Goal: Information Seeking & Learning: Learn about a topic

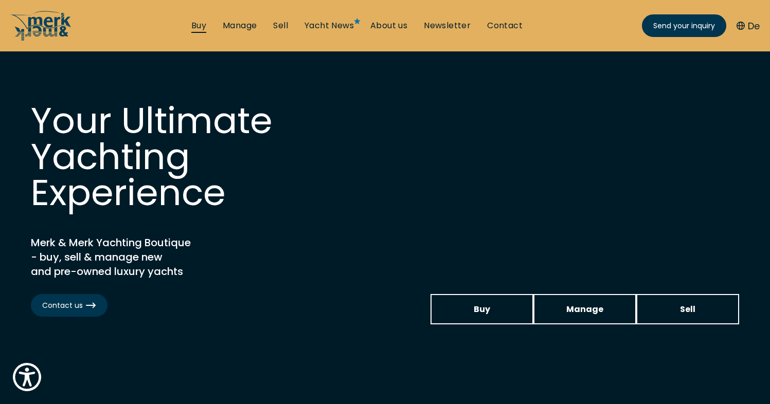
click at [198, 27] on link "Buy" at bounding box center [198, 25] width 15 height 11
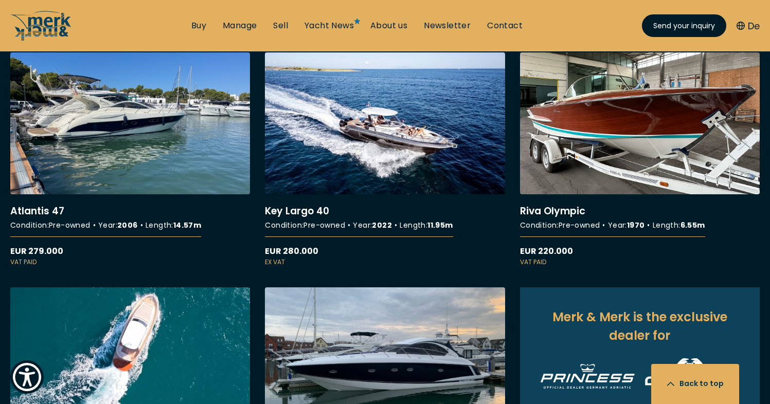
scroll to position [924, 0]
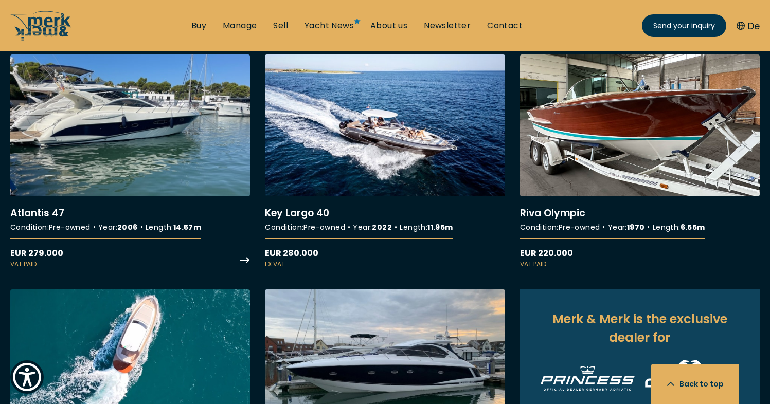
click at [160, 160] on link "More details about Atlantis 47" at bounding box center [130, 162] width 240 height 215
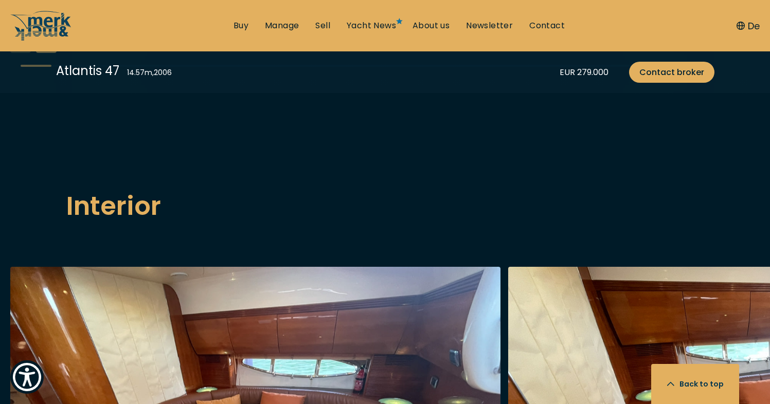
scroll to position [1347, 0]
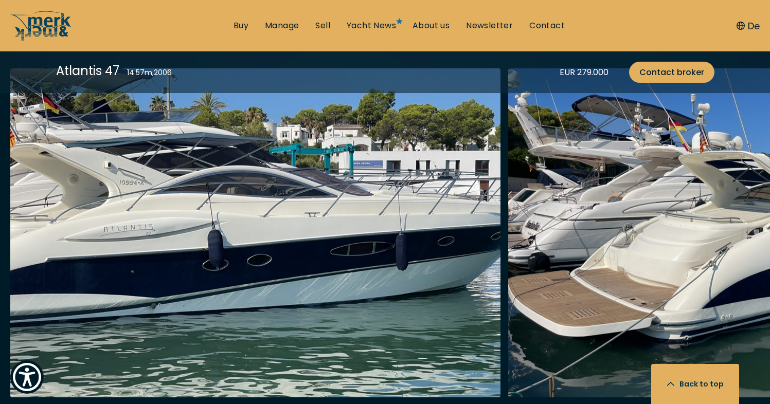
click at [423, 247] on img "button" at bounding box center [255, 232] width 490 height 329
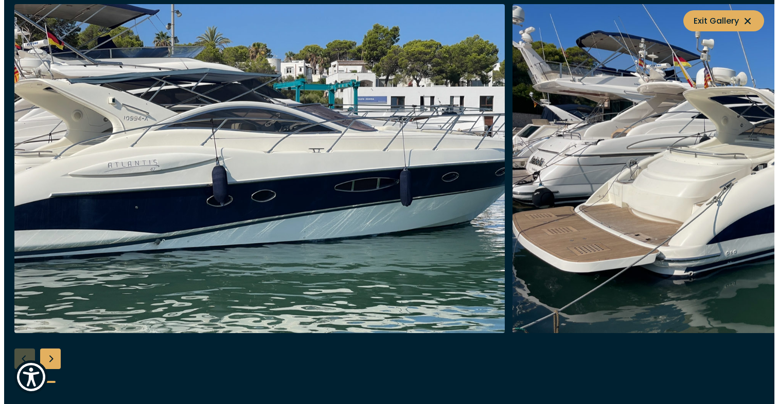
scroll to position [1295, 0]
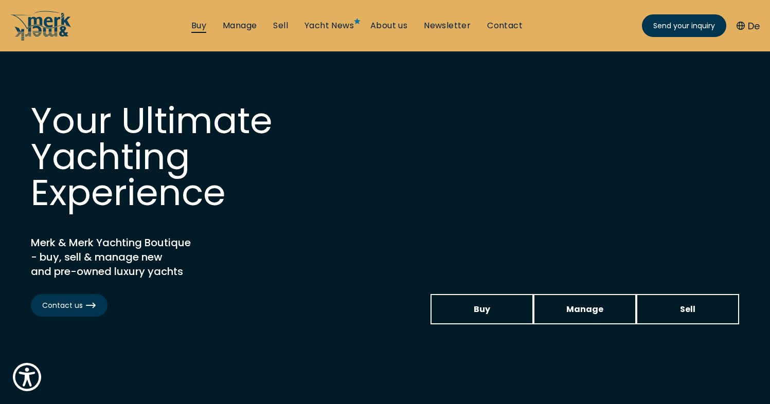
click at [199, 23] on link "Buy" at bounding box center [198, 25] width 15 height 11
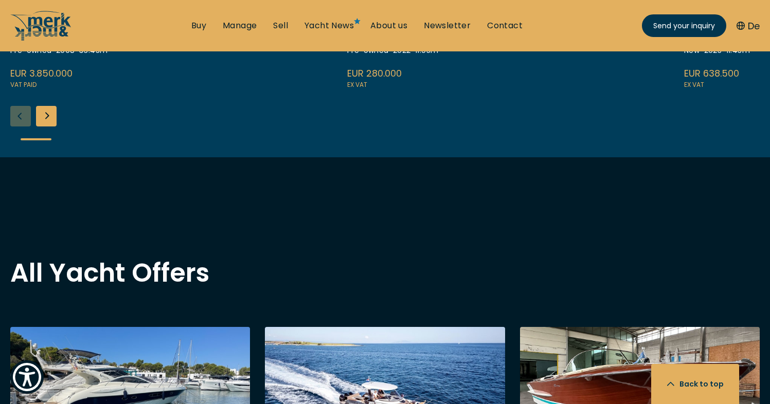
scroll to position [808, 0]
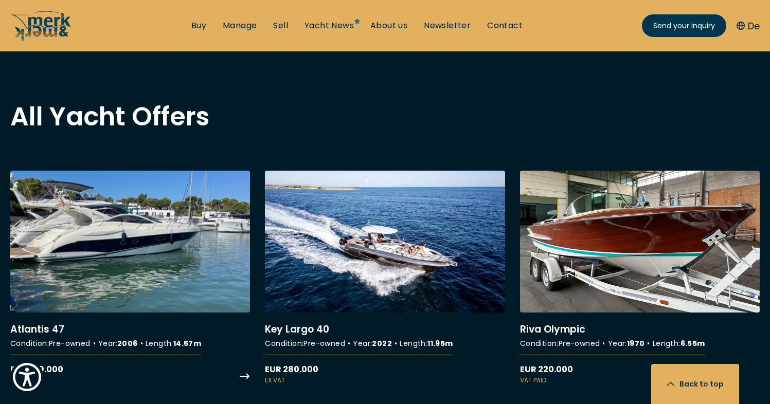
click at [174, 294] on link "More details about Atlantis 47" at bounding box center [130, 278] width 240 height 215
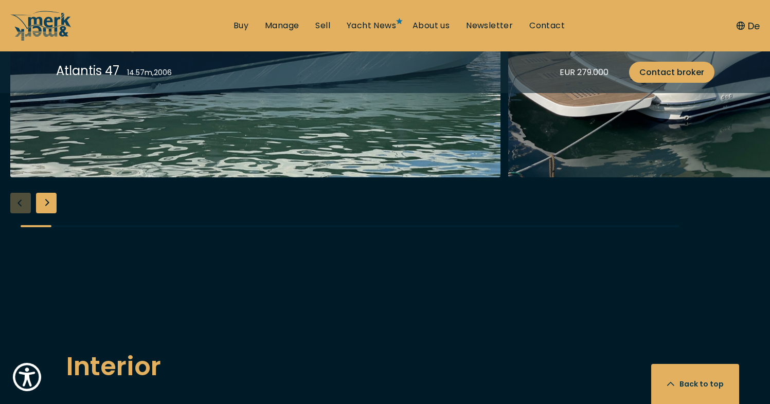
click at [279, 178] on img "button" at bounding box center [255, 12] width 490 height 329
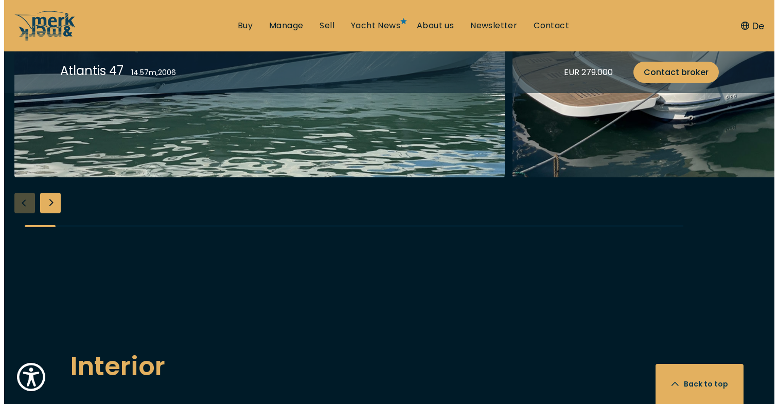
scroll to position [1236, 0]
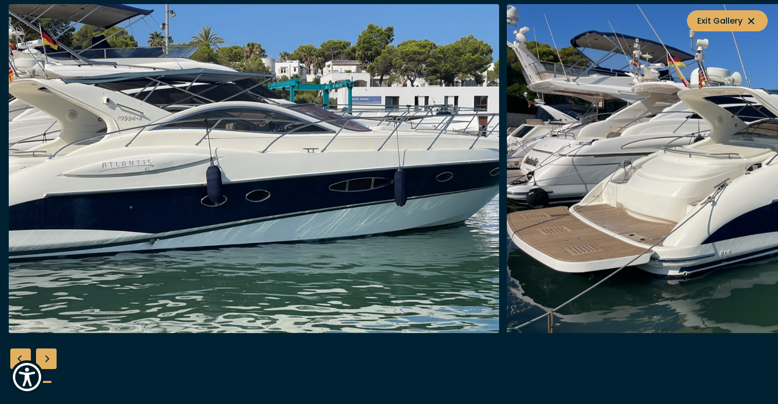
click at [52, 357] on div "Next slide" at bounding box center [46, 359] width 21 height 21
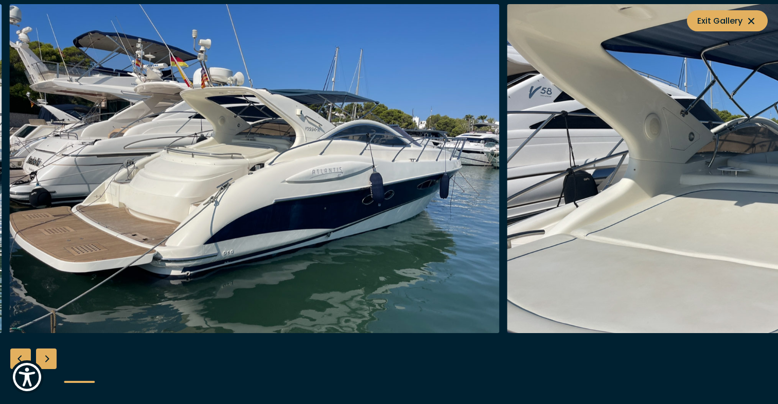
click at [479, 199] on img "Merk&Merk" at bounding box center [254, 168] width 490 height 329
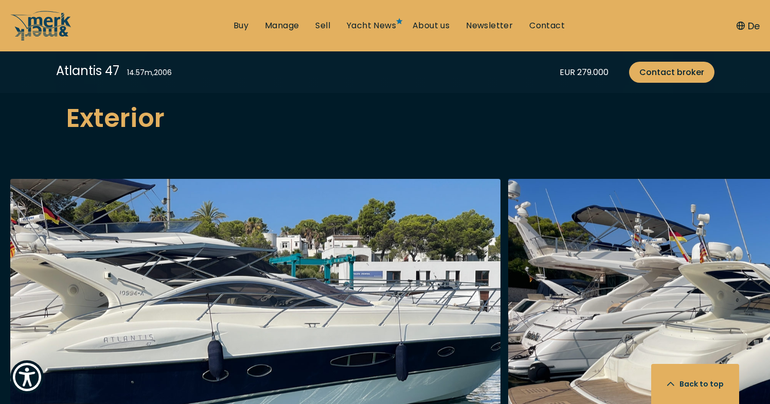
scroll to position [1412, 0]
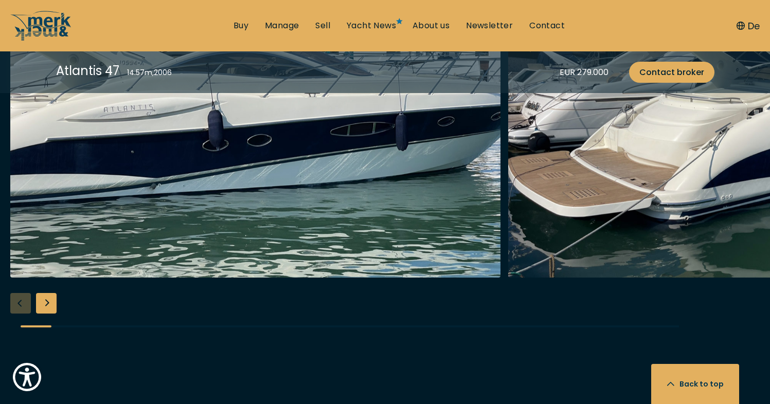
click at [41, 303] on div "Next slide" at bounding box center [46, 303] width 21 height 21
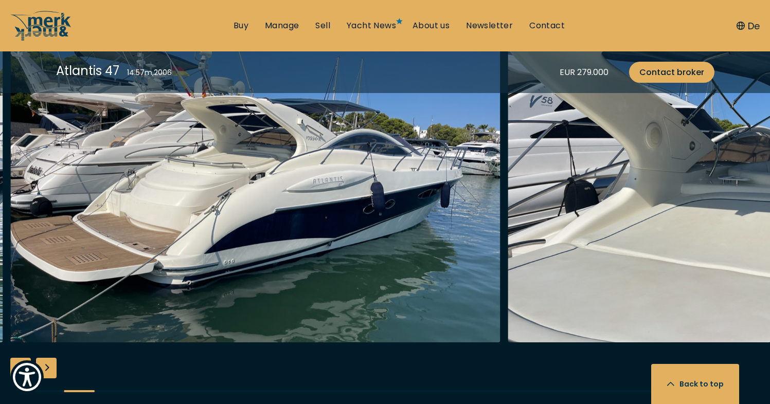
scroll to position [1333, 0]
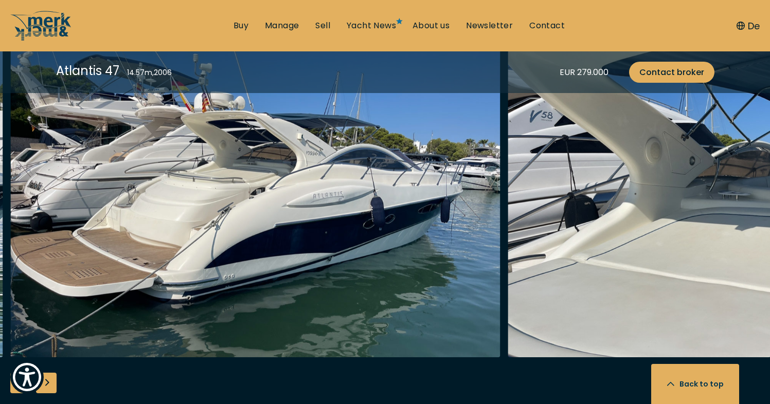
click at [52, 383] on div "Next slide" at bounding box center [46, 383] width 21 height 21
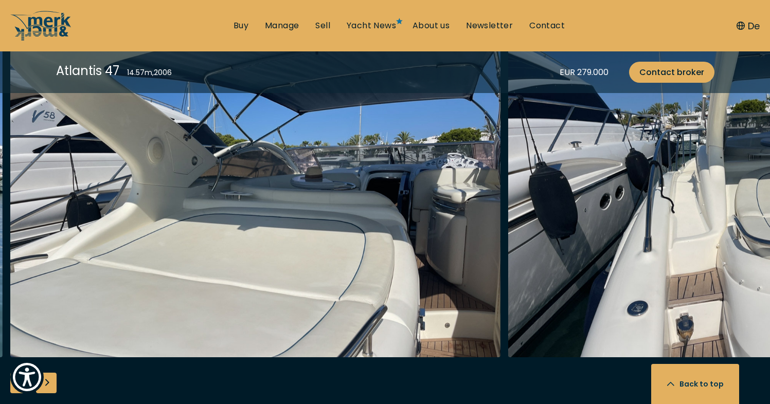
click at [52, 383] on div "Next slide" at bounding box center [46, 383] width 21 height 21
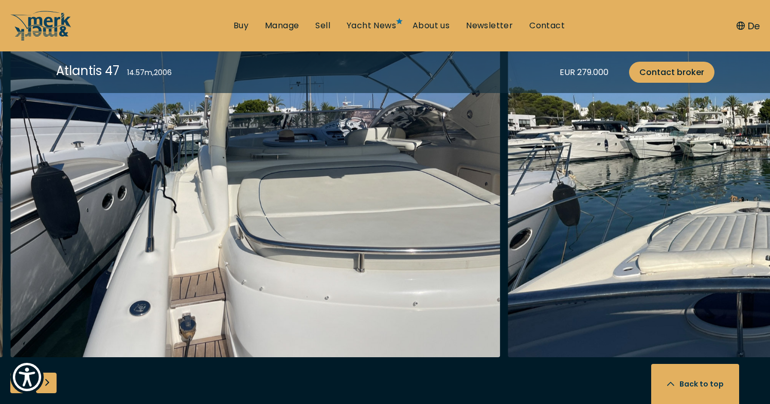
click at [52, 383] on div "Next slide" at bounding box center [46, 383] width 21 height 21
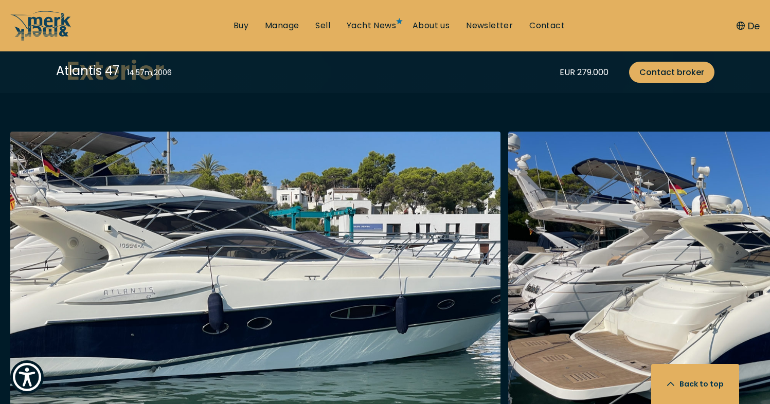
scroll to position [1267, 0]
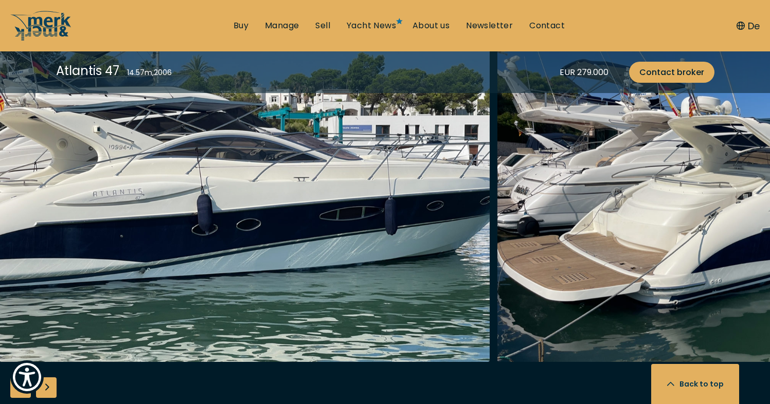
scroll to position [1356, 0]
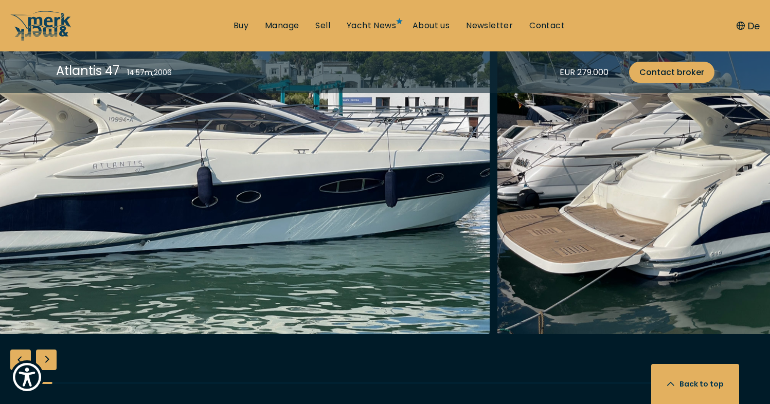
click at [51, 357] on div "Next slide" at bounding box center [46, 360] width 21 height 21
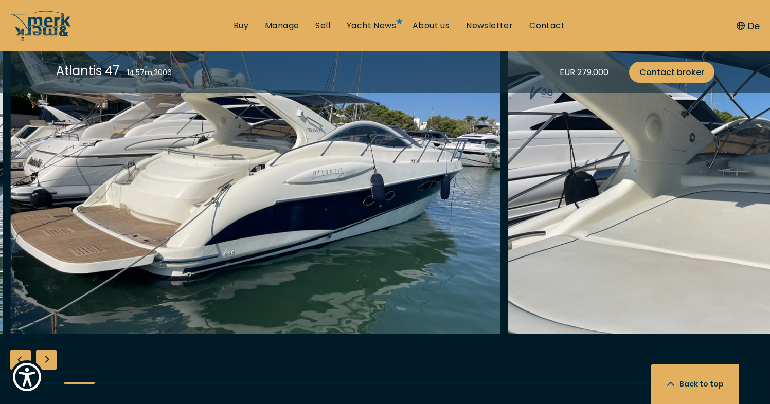
click at [51, 357] on div "Next slide" at bounding box center [46, 360] width 21 height 21
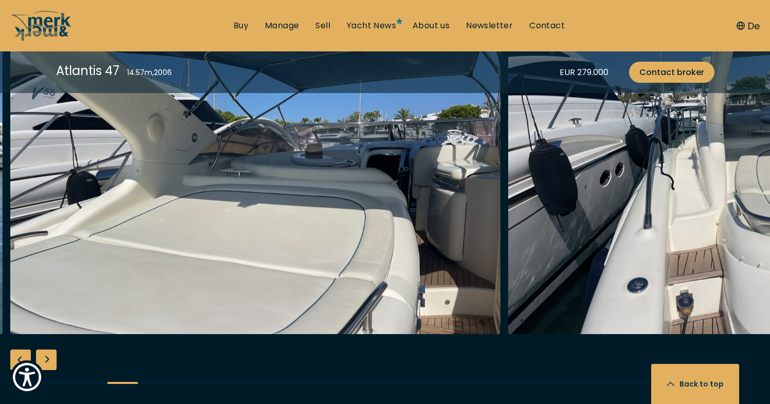
click at [51, 357] on div "Next slide" at bounding box center [46, 360] width 21 height 21
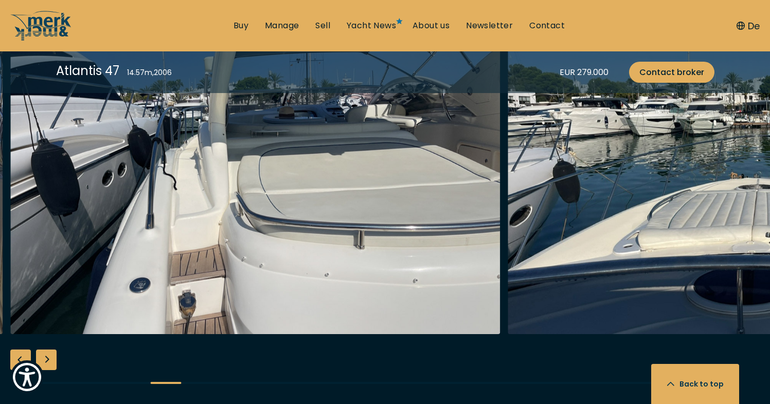
click at [51, 357] on div "Next slide" at bounding box center [46, 360] width 21 height 21
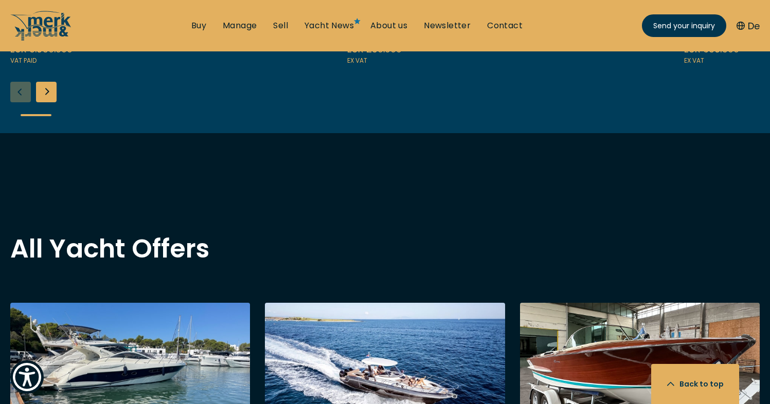
scroll to position [702, 0]
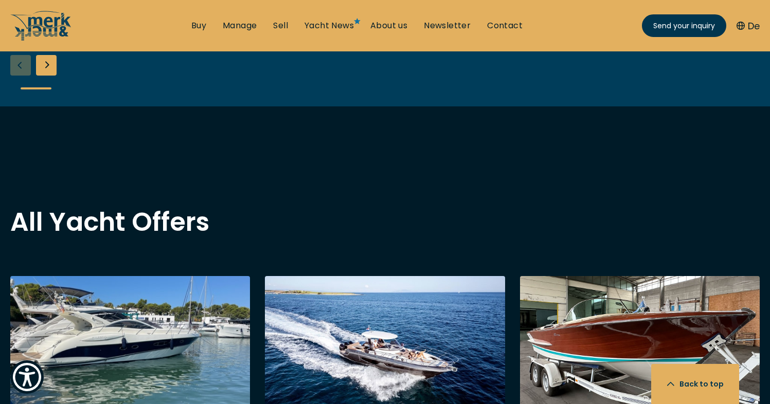
click at [189, 325] on link "More details about Atlantis 47" at bounding box center [130, 388] width 240 height 225
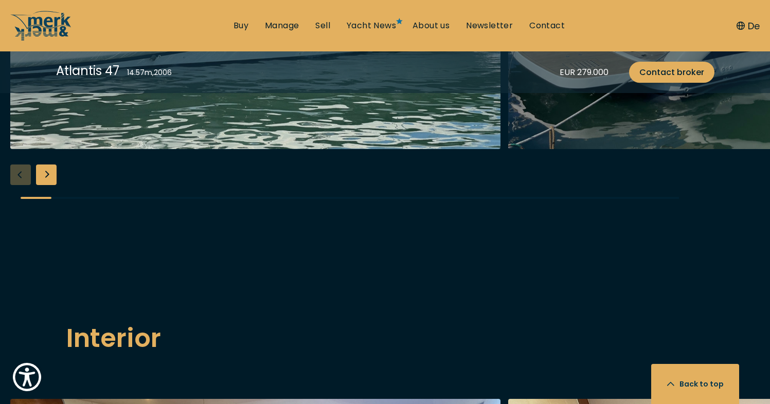
scroll to position [1341, 0]
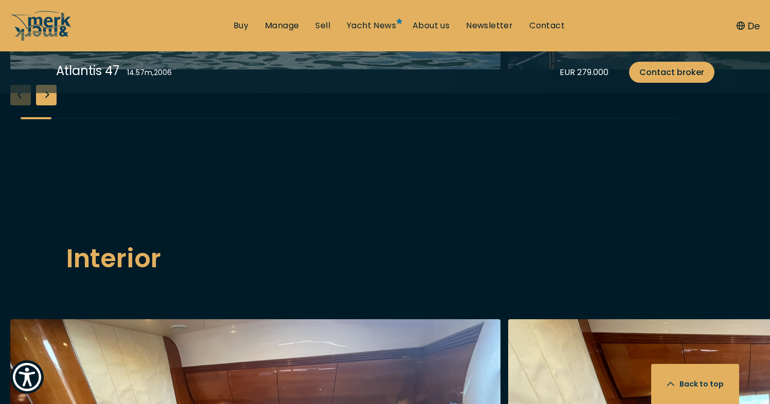
click at [52, 105] on div "Next slide" at bounding box center [46, 95] width 21 height 21
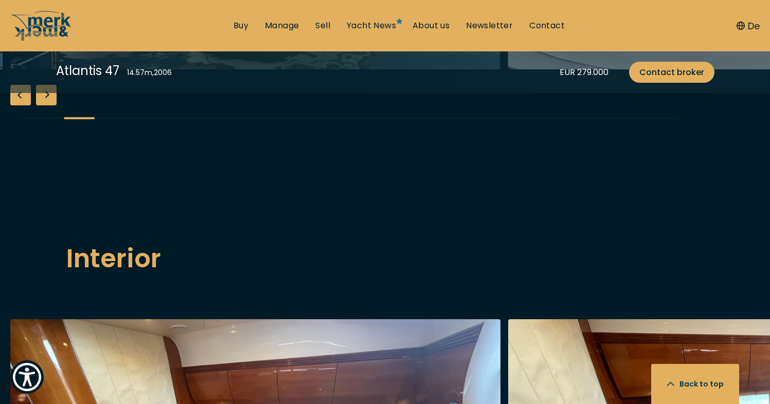
click at [52, 105] on div "Next slide" at bounding box center [46, 95] width 21 height 21
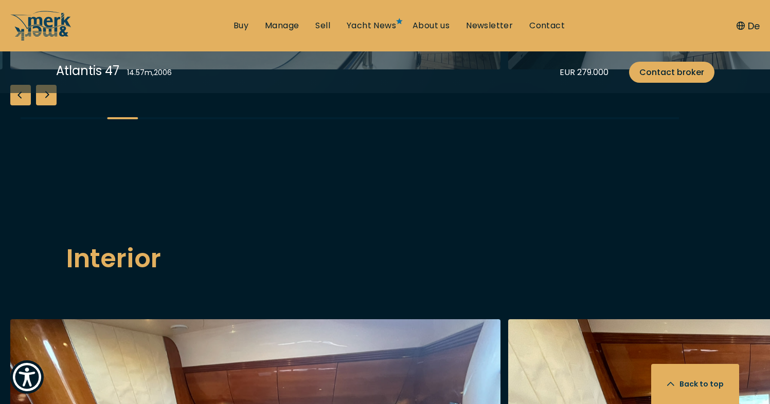
click at [52, 105] on div "Next slide" at bounding box center [46, 95] width 21 height 21
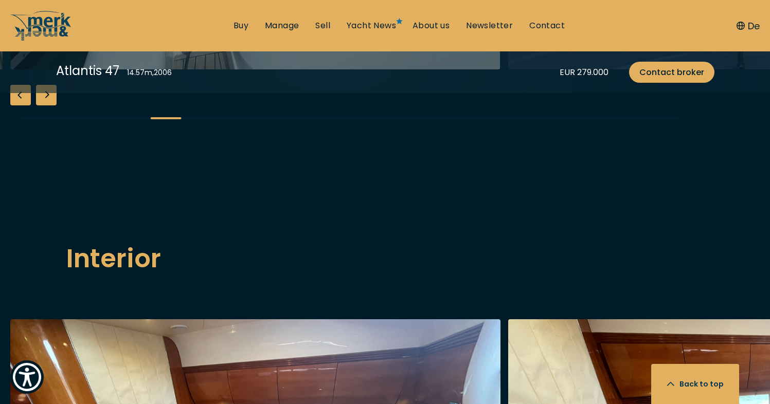
click at [52, 105] on div "Next slide" at bounding box center [46, 95] width 21 height 21
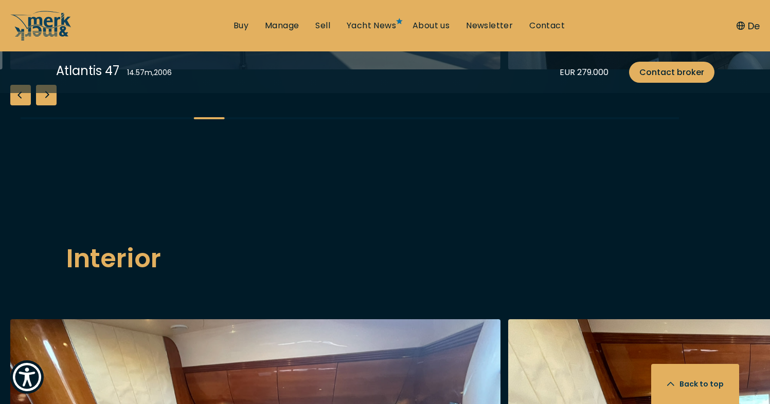
click at [52, 105] on div "Next slide" at bounding box center [46, 95] width 21 height 21
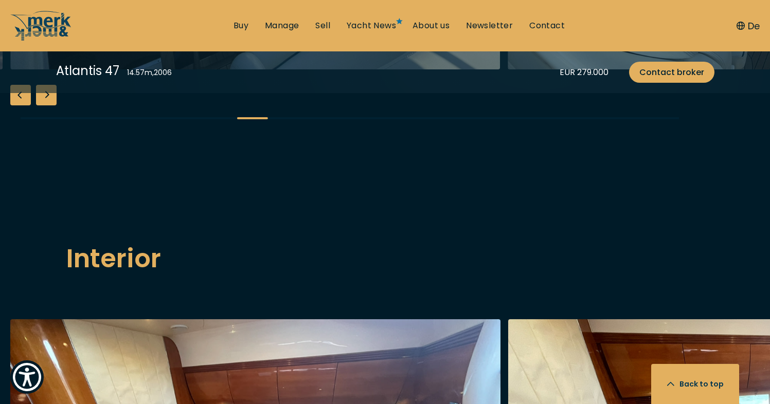
click at [52, 105] on div "Next slide" at bounding box center [46, 95] width 21 height 21
